Goal: Task Accomplishment & Management: Use online tool/utility

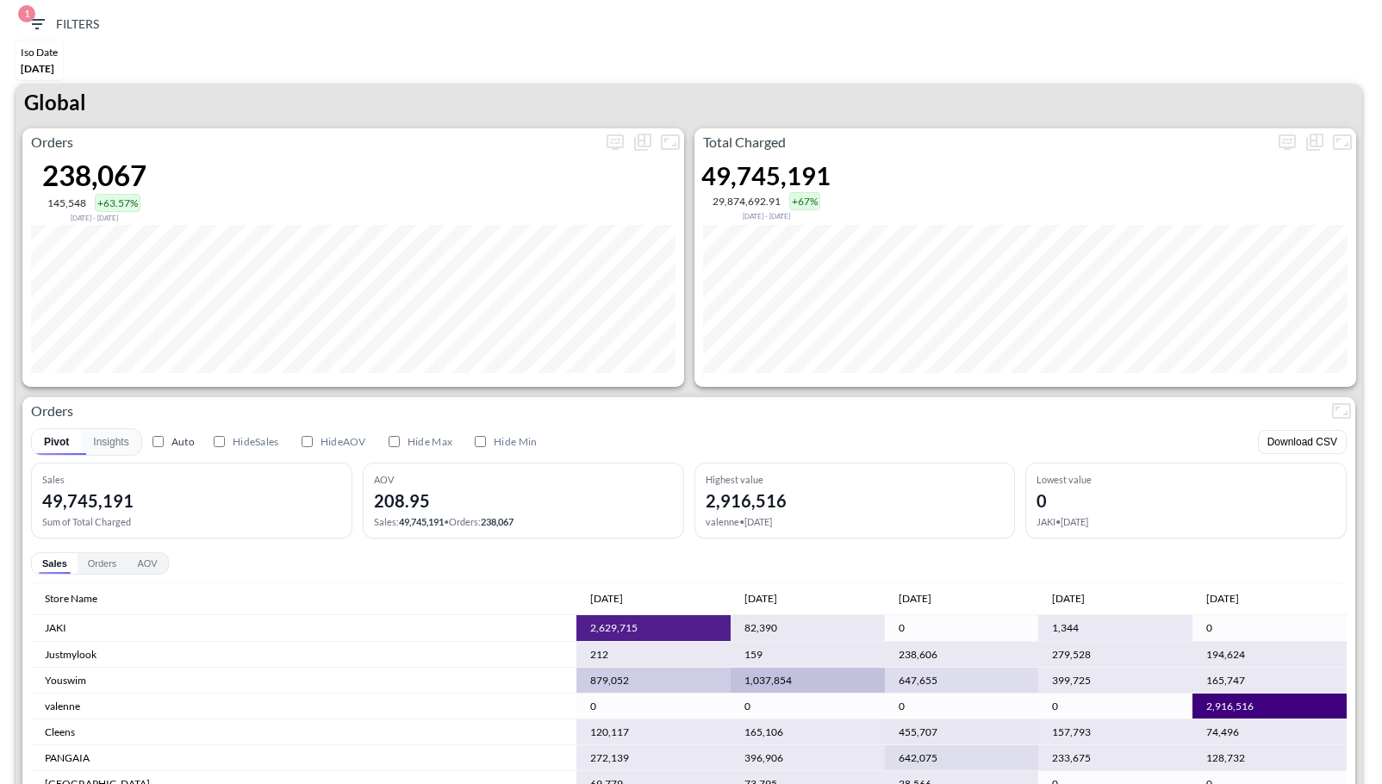
click at [700, 91] on div "Global" at bounding box center [689, 106] width 1347 height 45
click at [1290, 144] on icon "more" at bounding box center [1287, 142] width 21 height 21
click at [1187, 283] on div "Date formatter Months Months Date formatter" at bounding box center [1226, 263] width 253 height 65
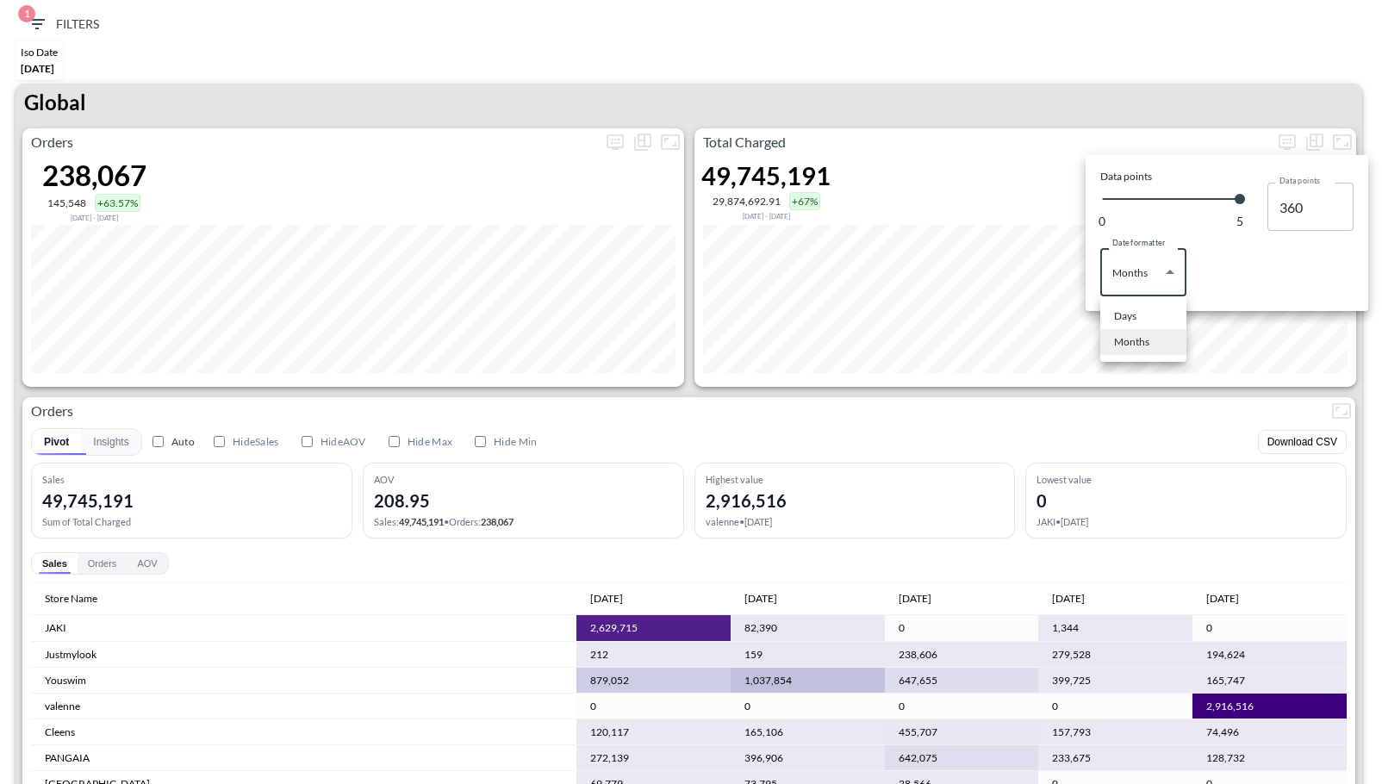
click at [1169, 283] on body "BI.P.EYE, Interactive Analytics Dashboards 1 Filters Iso Date [DATE] Global Ord…" at bounding box center [691, 392] width 1382 height 784
click at [1146, 307] on li "Days" at bounding box center [1143, 316] width 86 height 26
type input "Days"
type input "148"
click at [1140, 389] on div at bounding box center [691, 392] width 1382 height 784
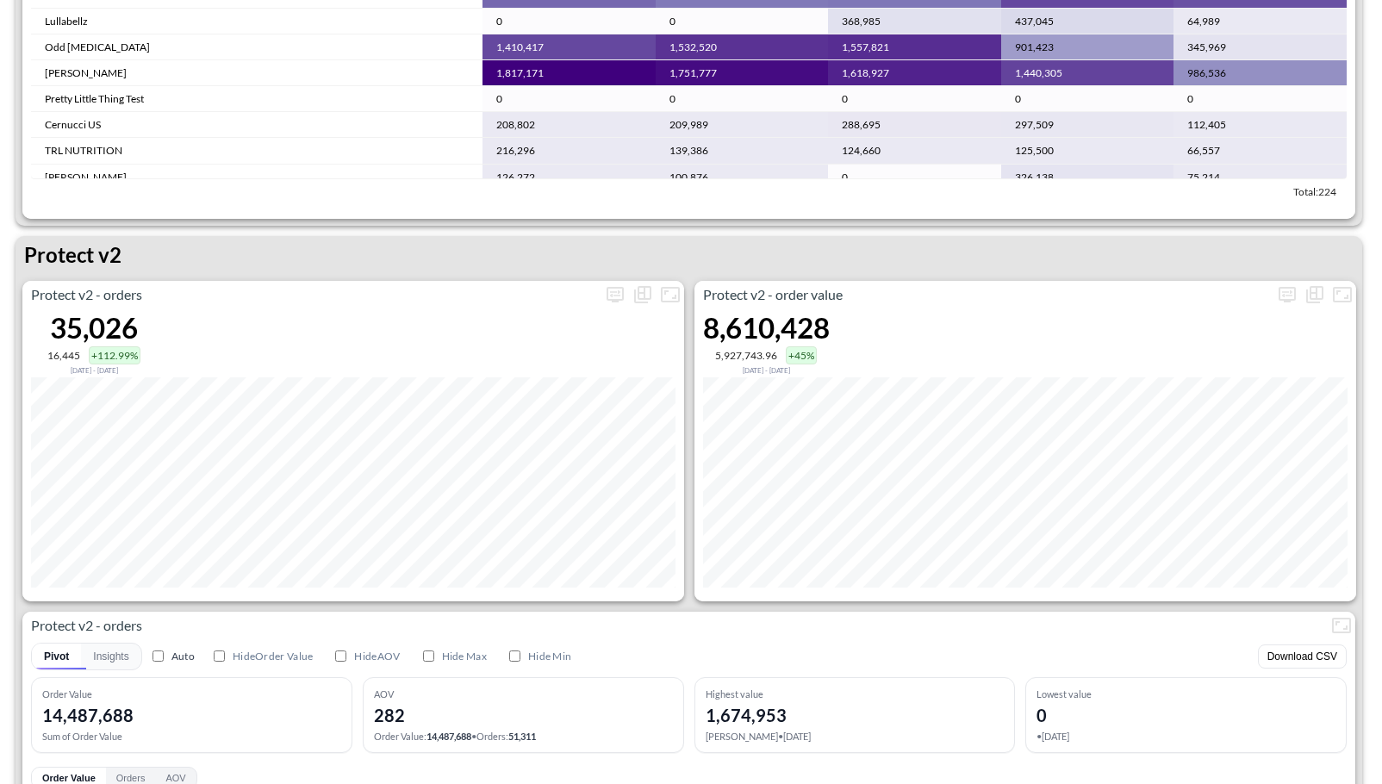
scroll to position [3124, 0]
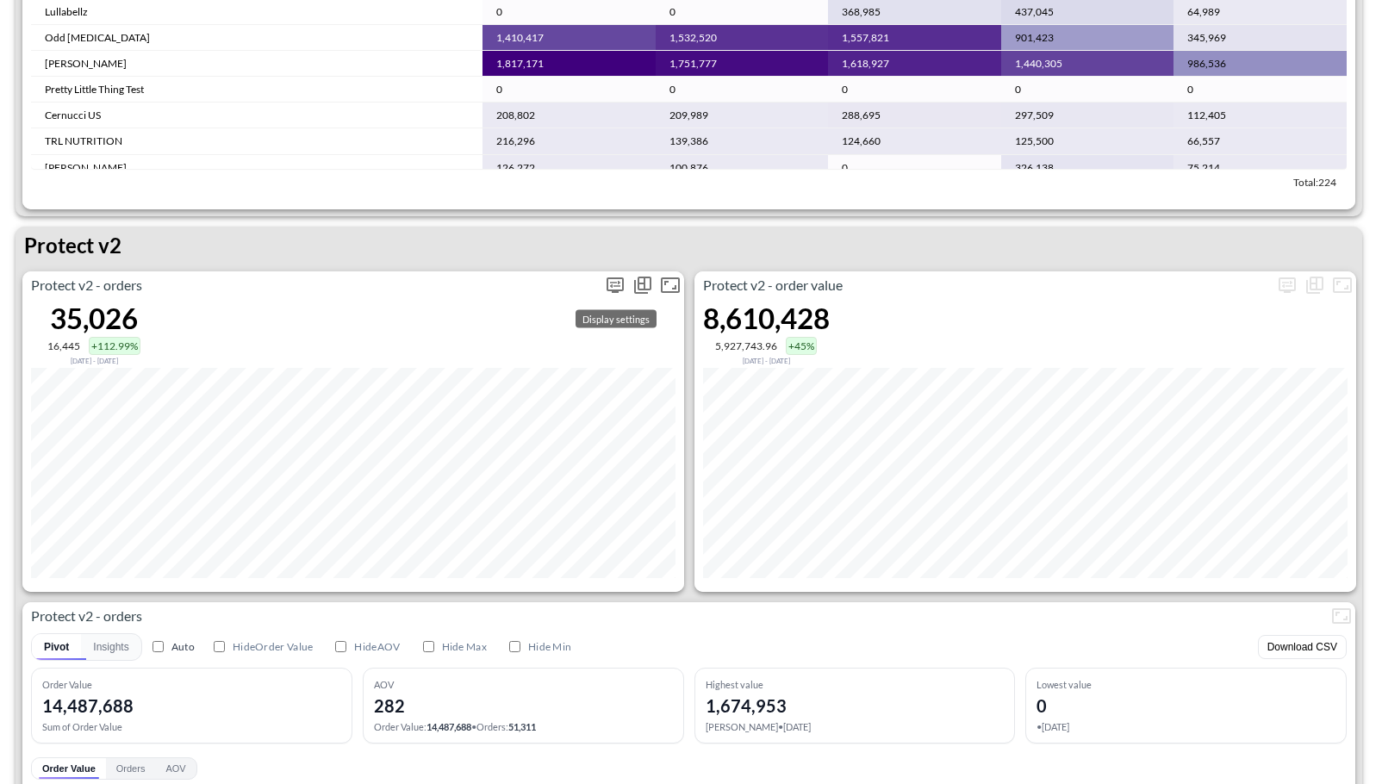
click at [614, 288] on icon "more" at bounding box center [615, 285] width 21 height 21
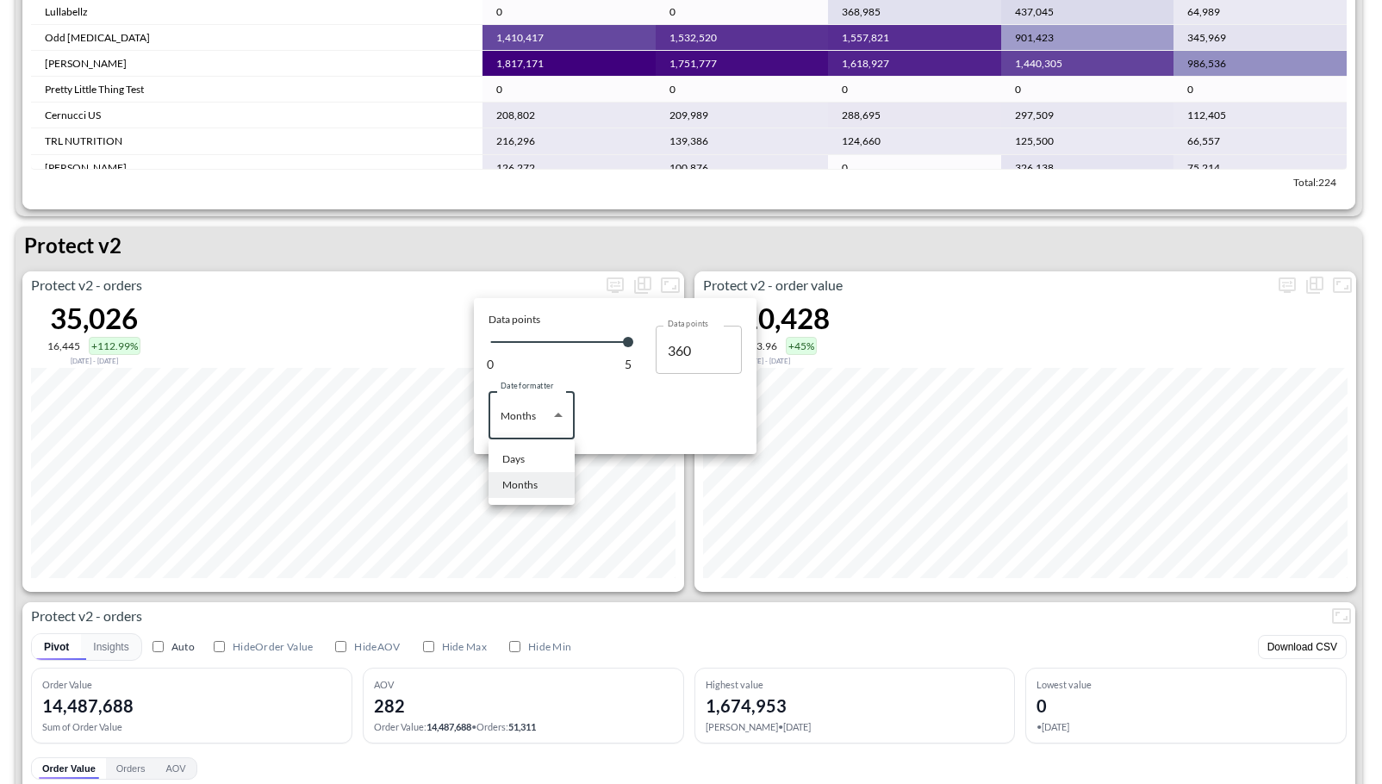
click at [563, 425] on body "BI.P.EYE, Interactive Analytics Dashboards 1 Filters Iso Date [DATE] Global Ord…" at bounding box center [691, 392] width 1382 height 784
click at [532, 451] on li "Days" at bounding box center [531, 459] width 86 height 26
type input "Days"
type input "148"
click at [681, 594] on div at bounding box center [691, 392] width 1382 height 784
